Goal: Transaction & Acquisition: Purchase product/service

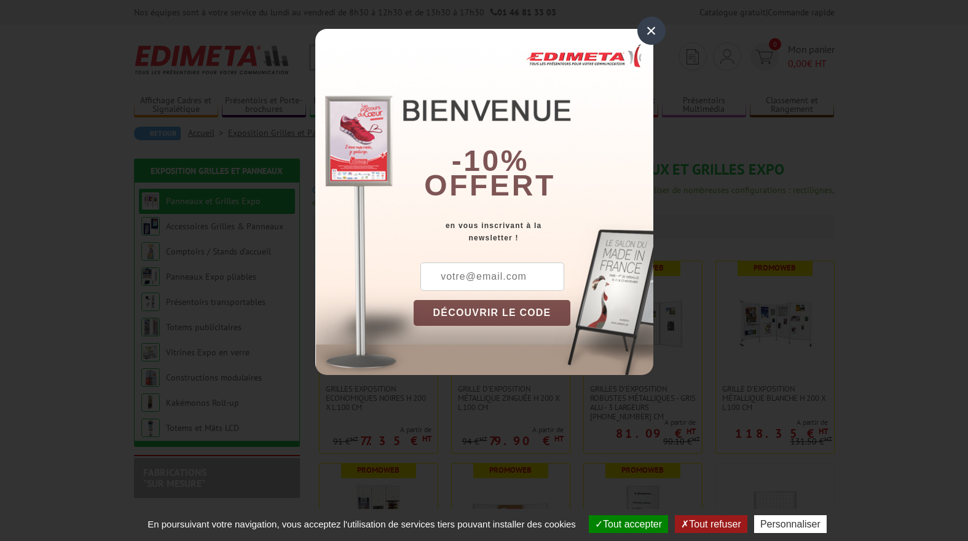
click at [655, 32] on div "×" at bounding box center [652, 31] width 28 height 28
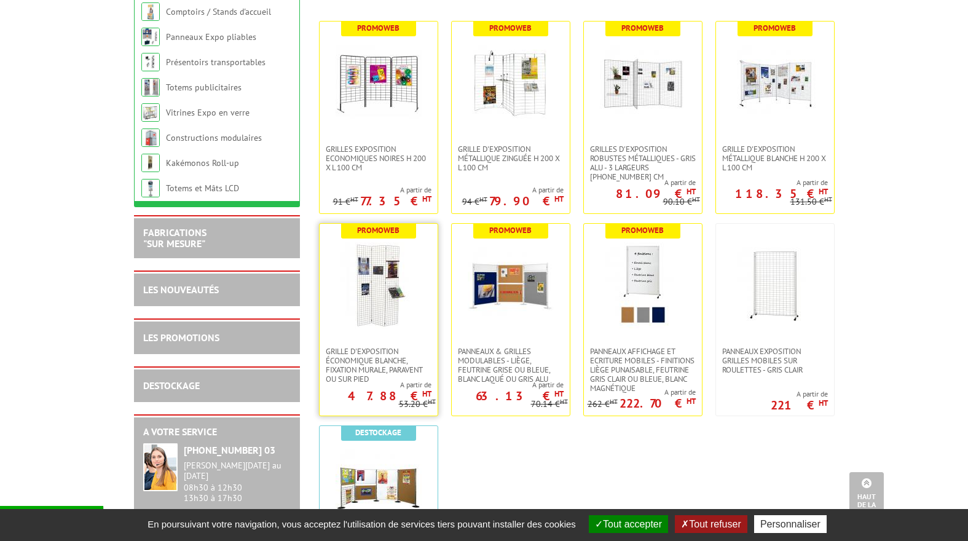
scroll to position [123, 0]
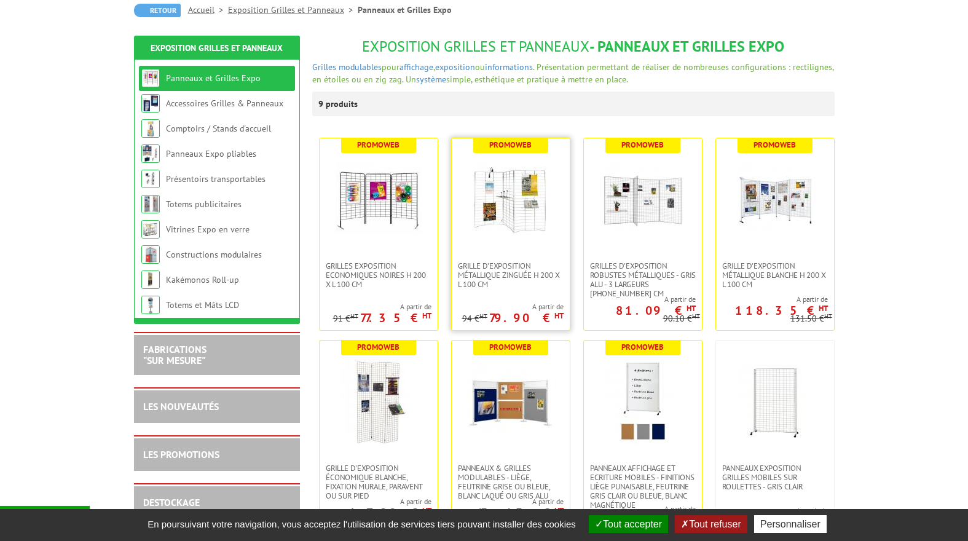
click at [533, 211] on img at bounding box center [511, 200] width 86 height 86
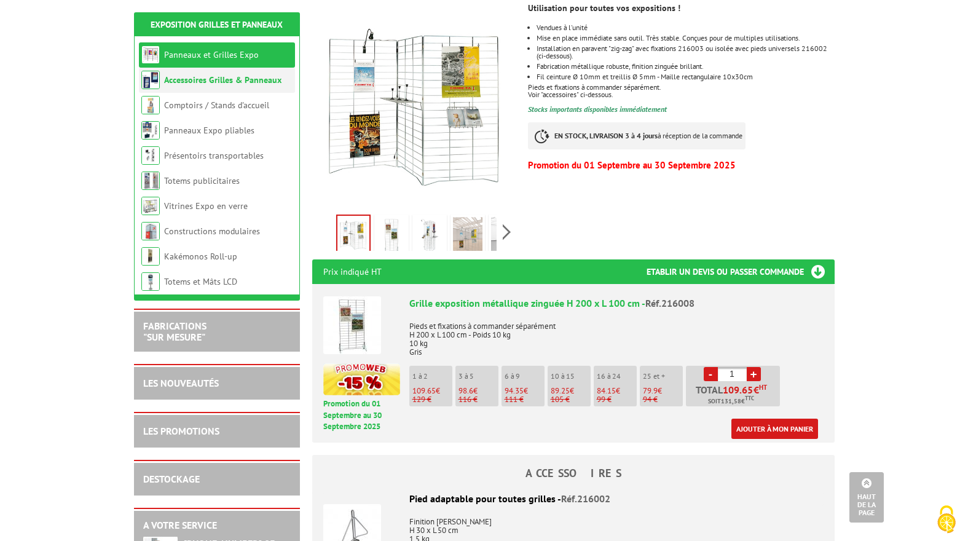
click at [242, 86] on li "Accessoires Grilles & Panneaux" at bounding box center [217, 80] width 156 height 25
